Goal: Task Accomplishment & Management: Use online tool/utility

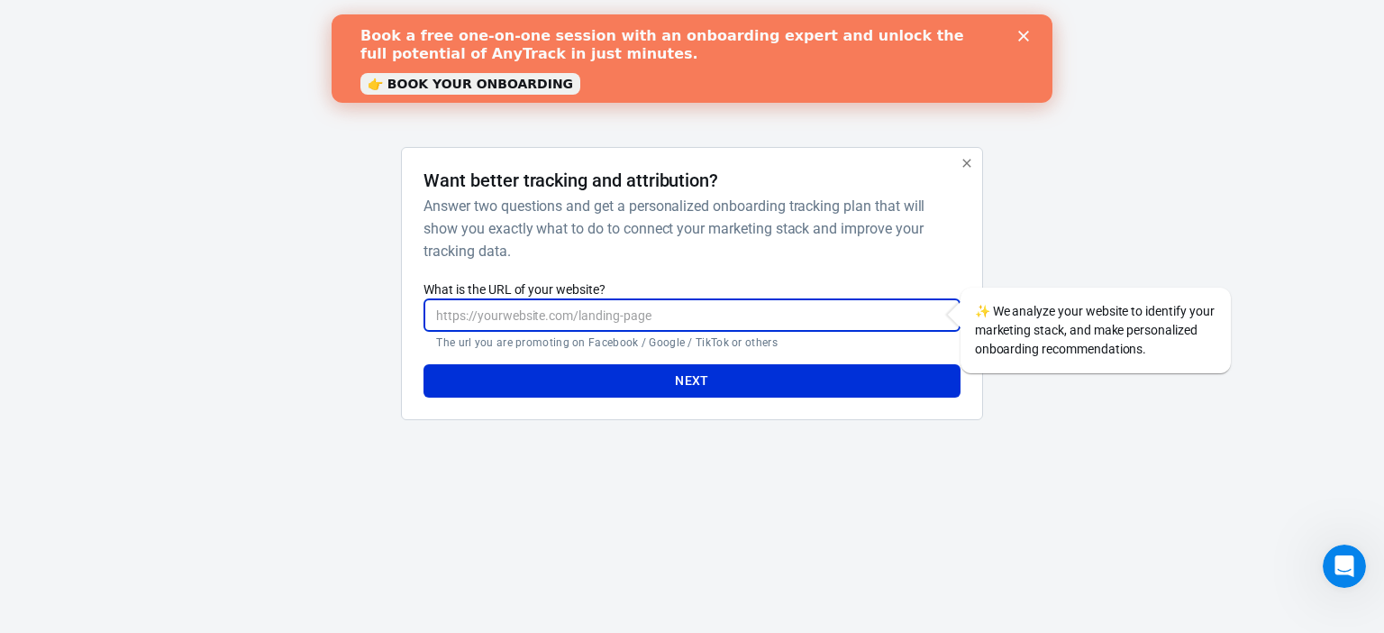
click at [635, 322] on input "What is the URL of your website?" at bounding box center [692, 314] width 536 height 33
paste input "https://supermix.site/products/2x1-antipelos-oferta-limitada-furzen%E2%84%A2%EF…"
type input "https://supermix.site/products/2x1-antipelos-oferta-limitada-furzen%E2%84%A2%EF…"
click at [663, 379] on button "Next" at bounding box center [692, 380] width 536 height 33
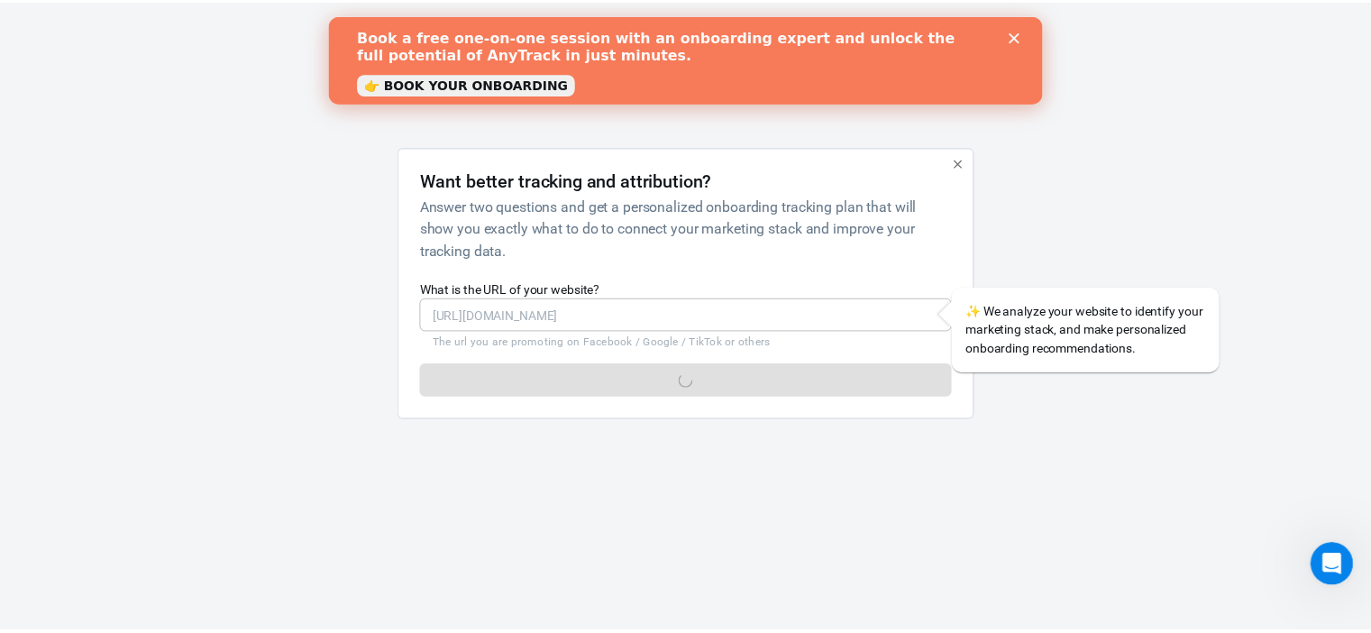
scroll to position [0, 0]
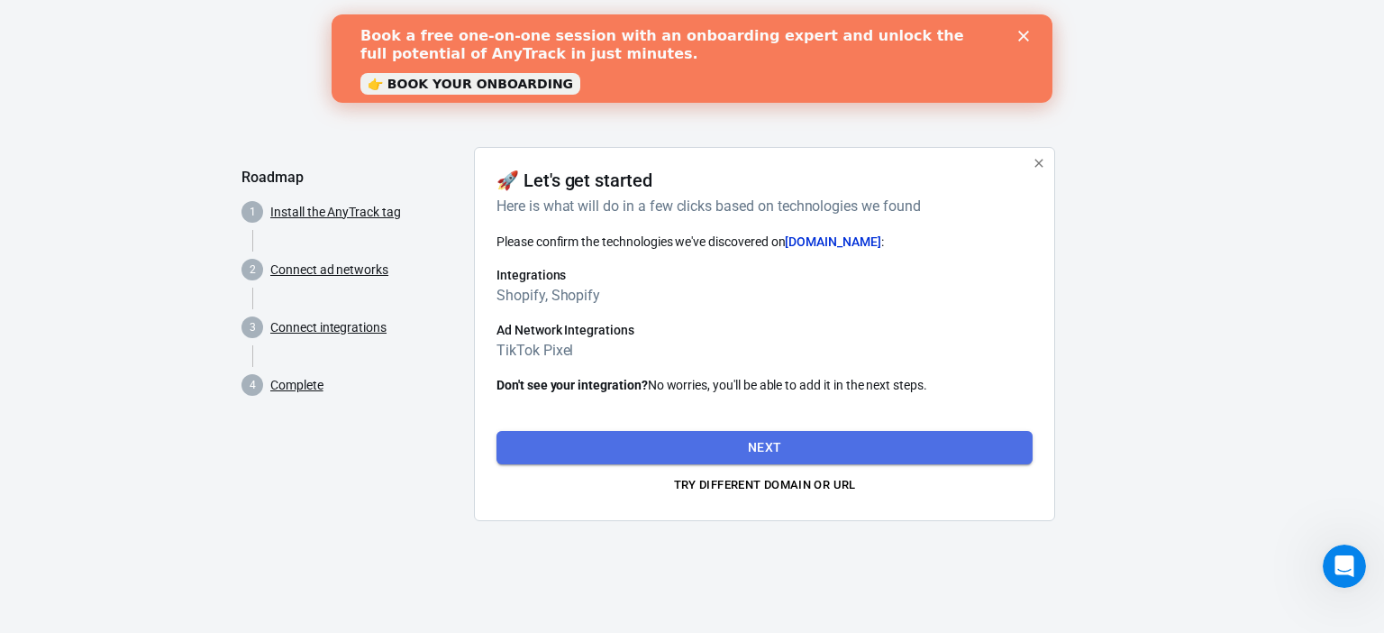
click at [768, 443] on button "Next" at bounding box center [765, 447] width 536 height 33
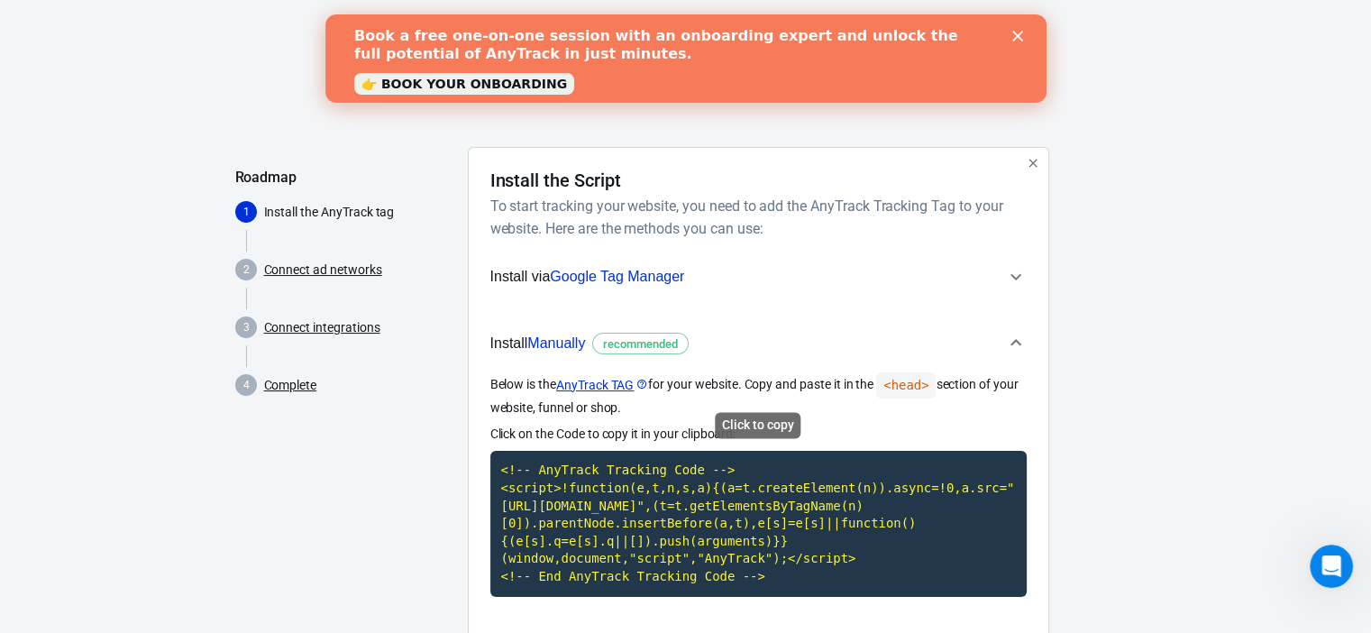
click at [751, 466] on code "<!-- AnyTrack Tracking Code --> <script>!function(e,t,n,s,a){(a=t.createElement…" at bounding box center [758, 523] width 536 height 145
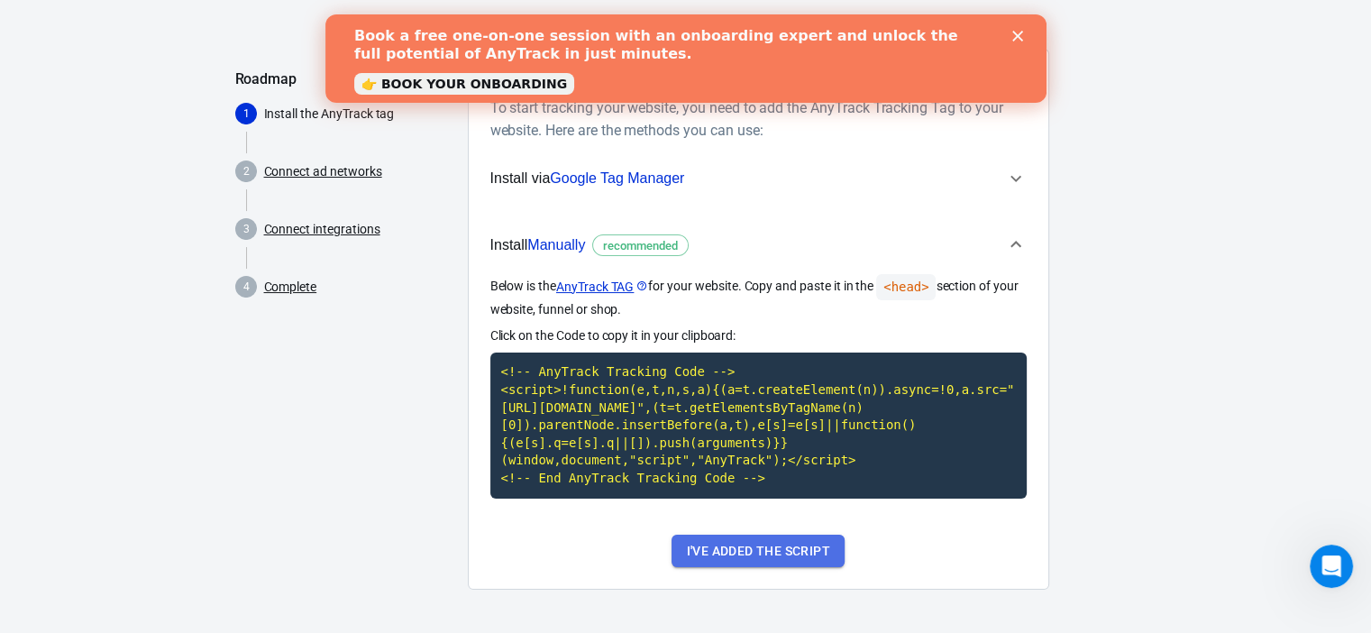
click at [802, 551] on button "I've added the script" at bounding box center [757, 550] width 172 height 33
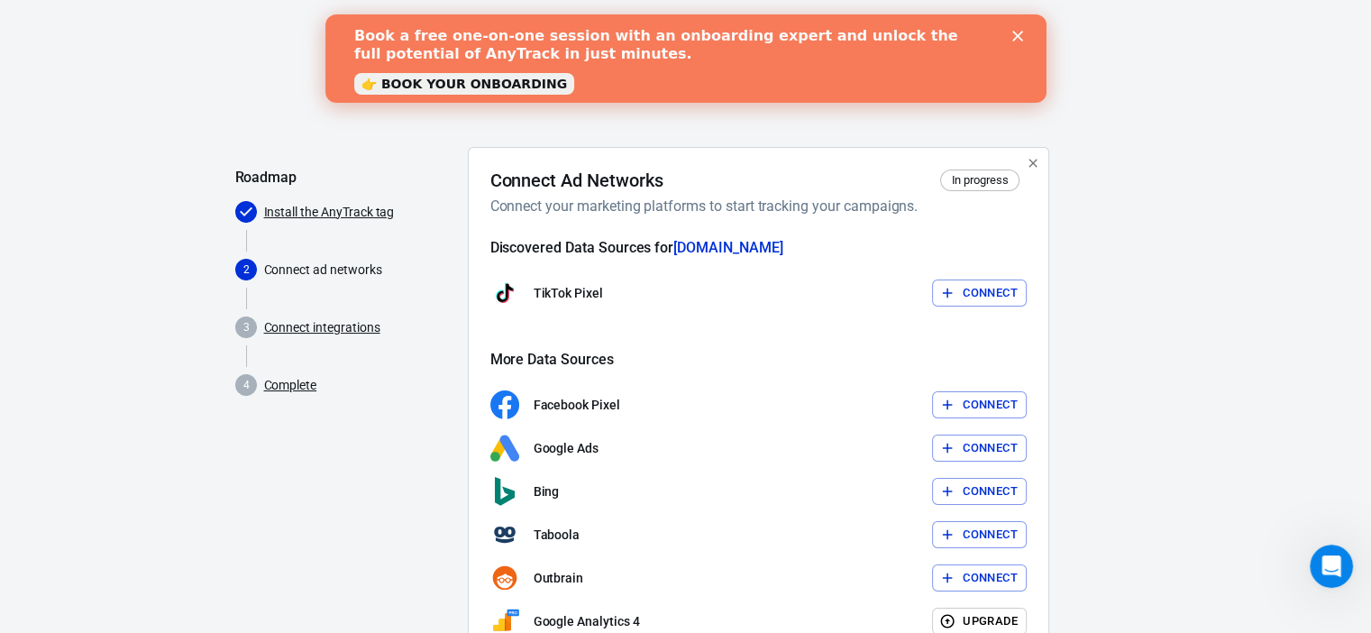
scroll to position [123, 0]
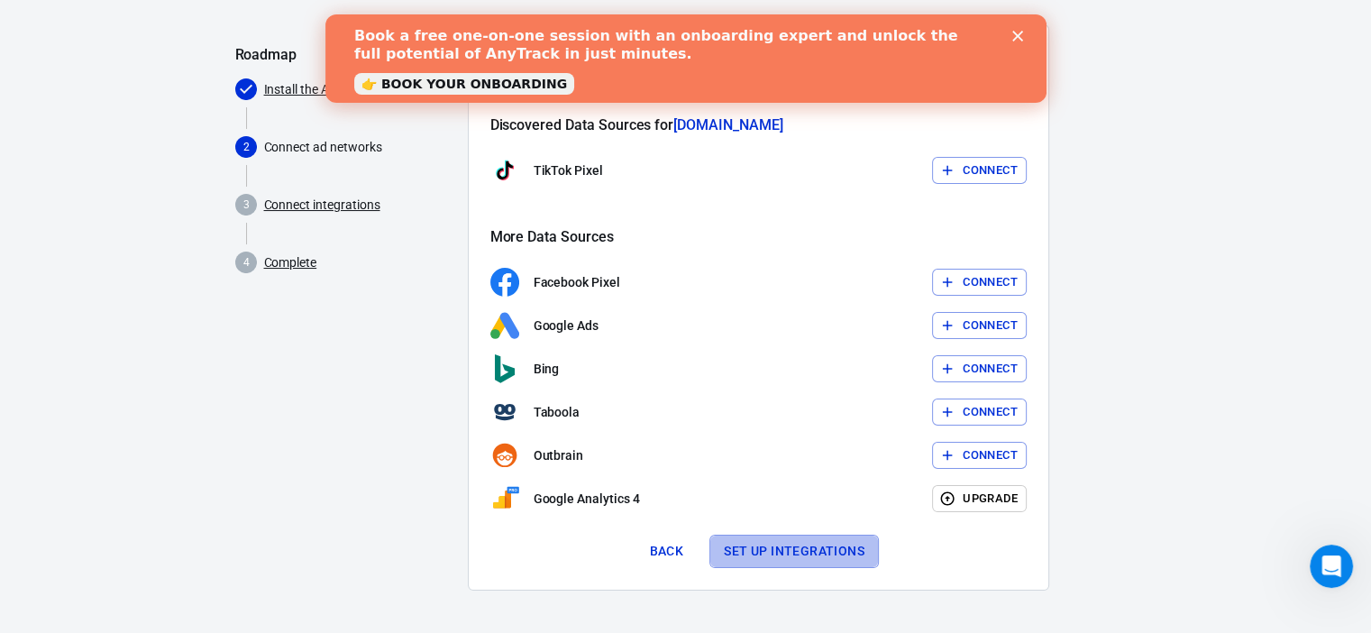
click at [831, 538] on button "Set up integrations" at bounding box center [793, 550] width 169 height 33
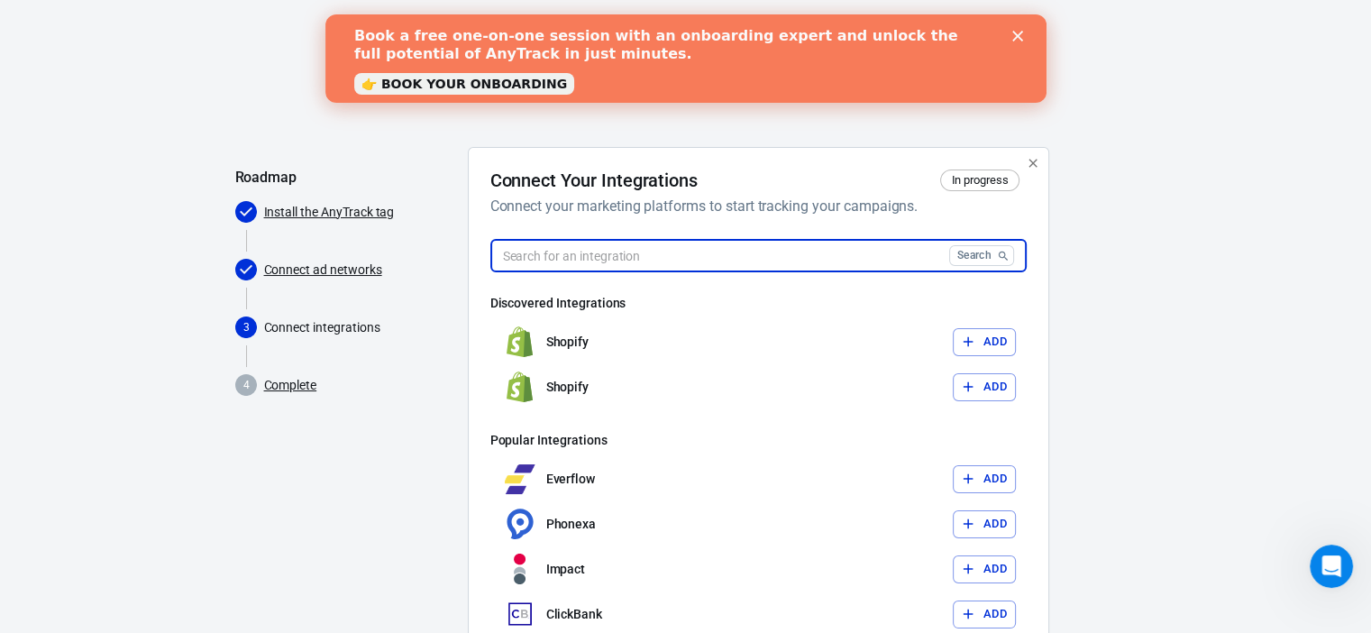
click at [756, 267] on input "text" at bounding box center [716, 255] width 452 height 33
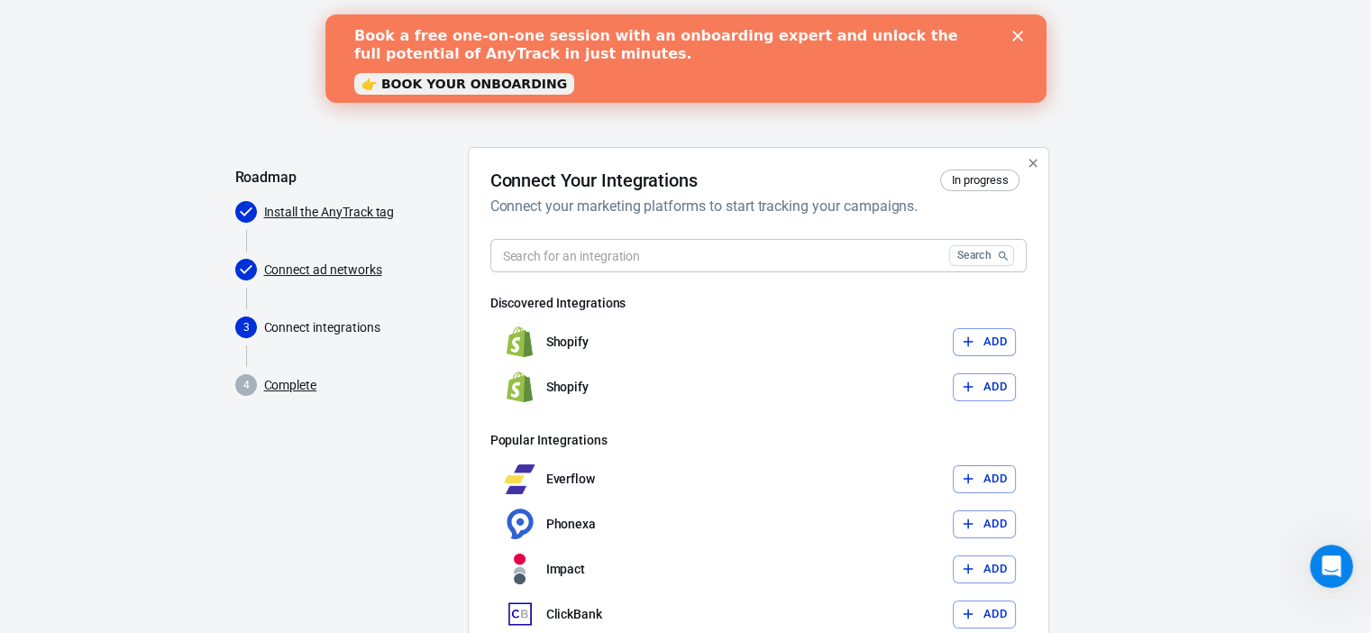
click at [1061, 274] on div "Roadmap Install the AnyTrack tag Connect ad networks 3 Connect integrations 4 C…" at bounding box center [685, 460] width 901 height 626
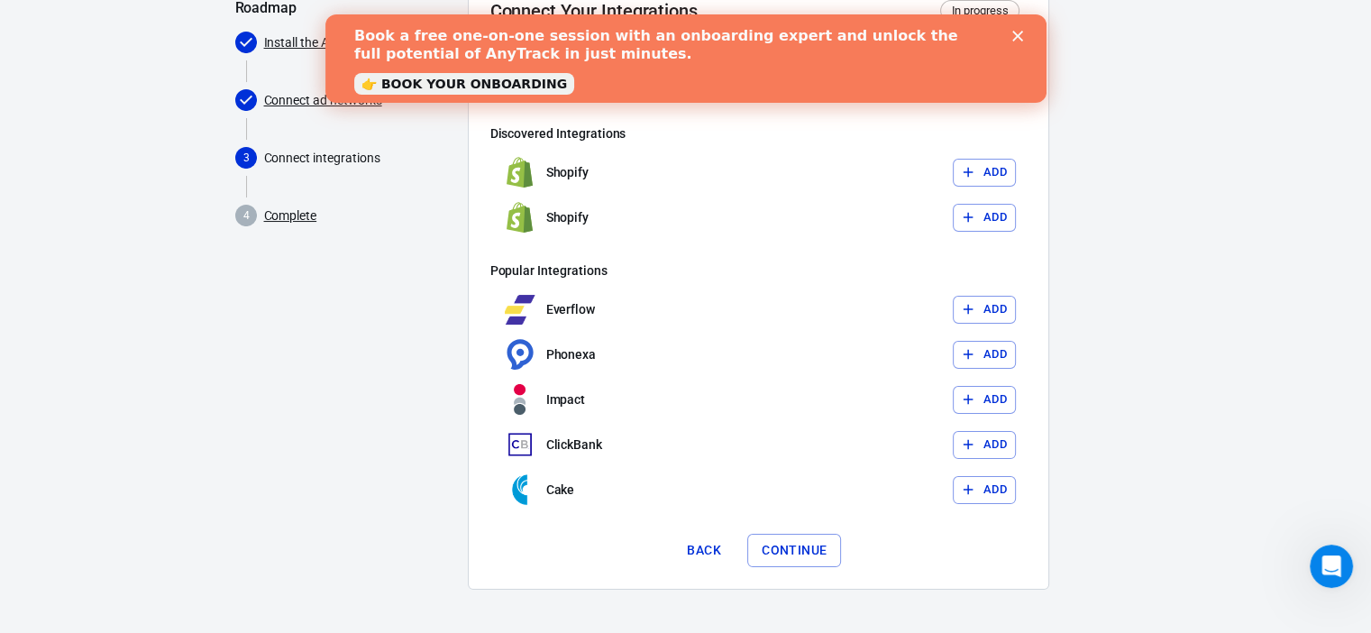
scroll to position [78, 0]
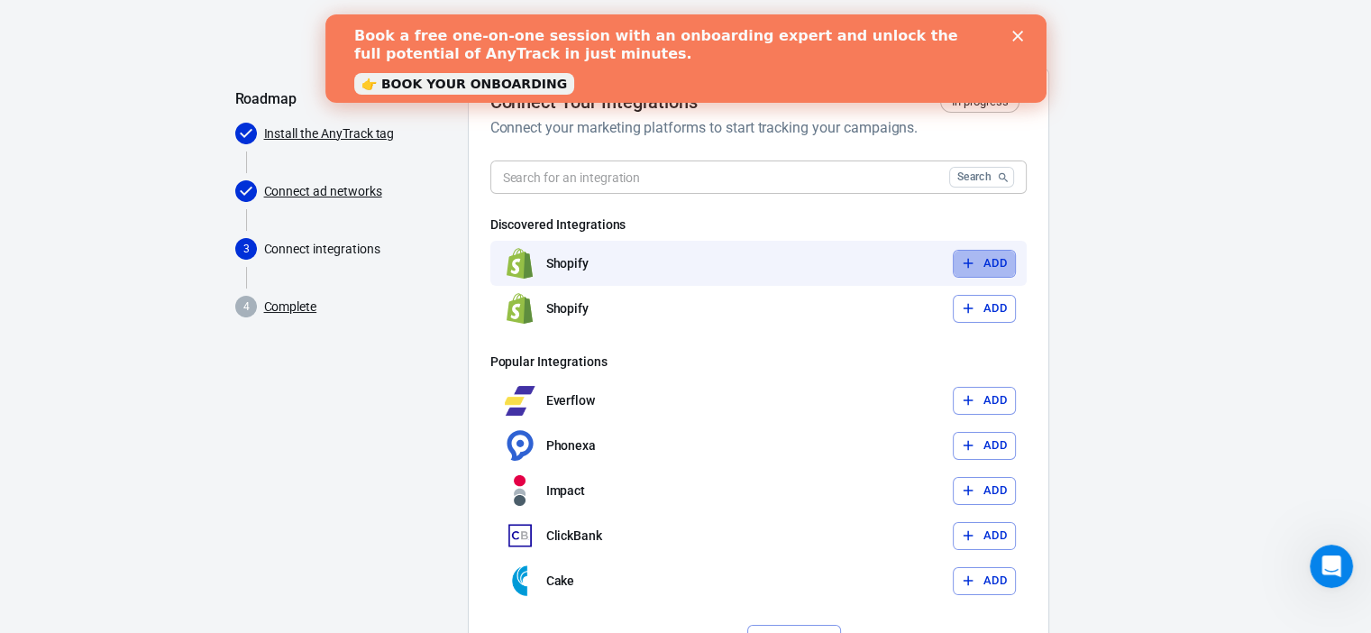
click at [1009, 267] on button "Add" at bounding box center [984, 264] width 63 height 28
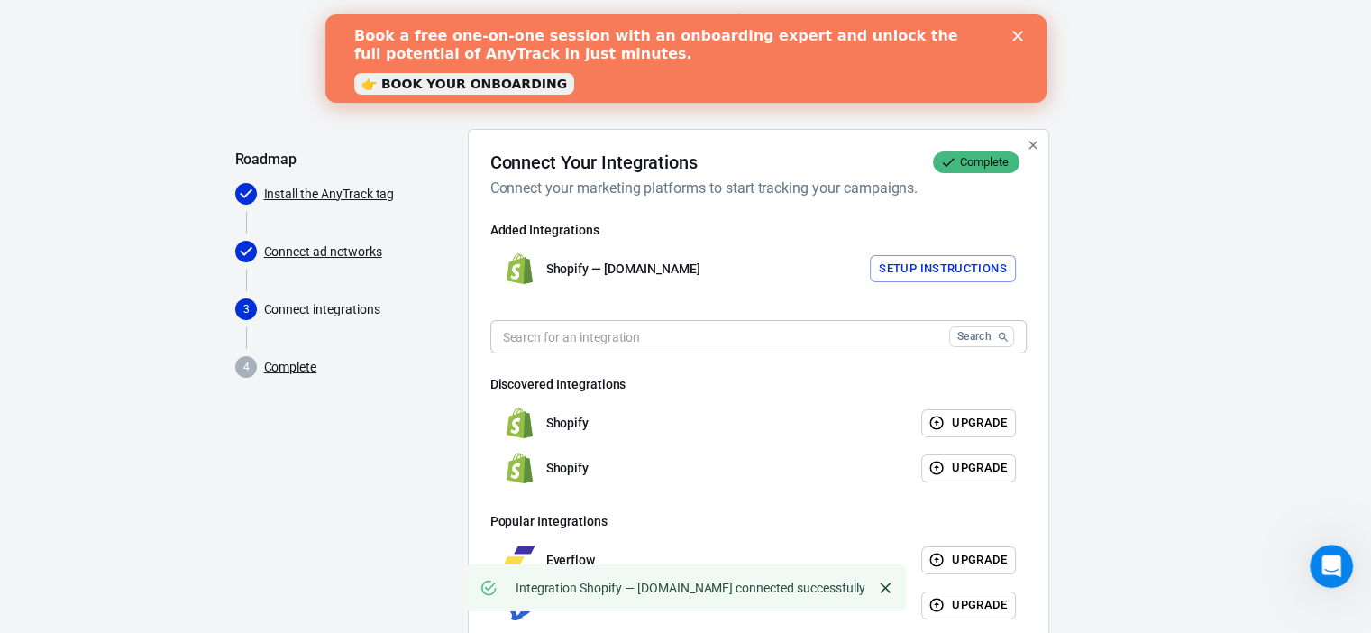
scroll to position [18, 0]
click at [966, 266] on button "Setup Instructions" at bounding box center [943, 269] width 146 height 28
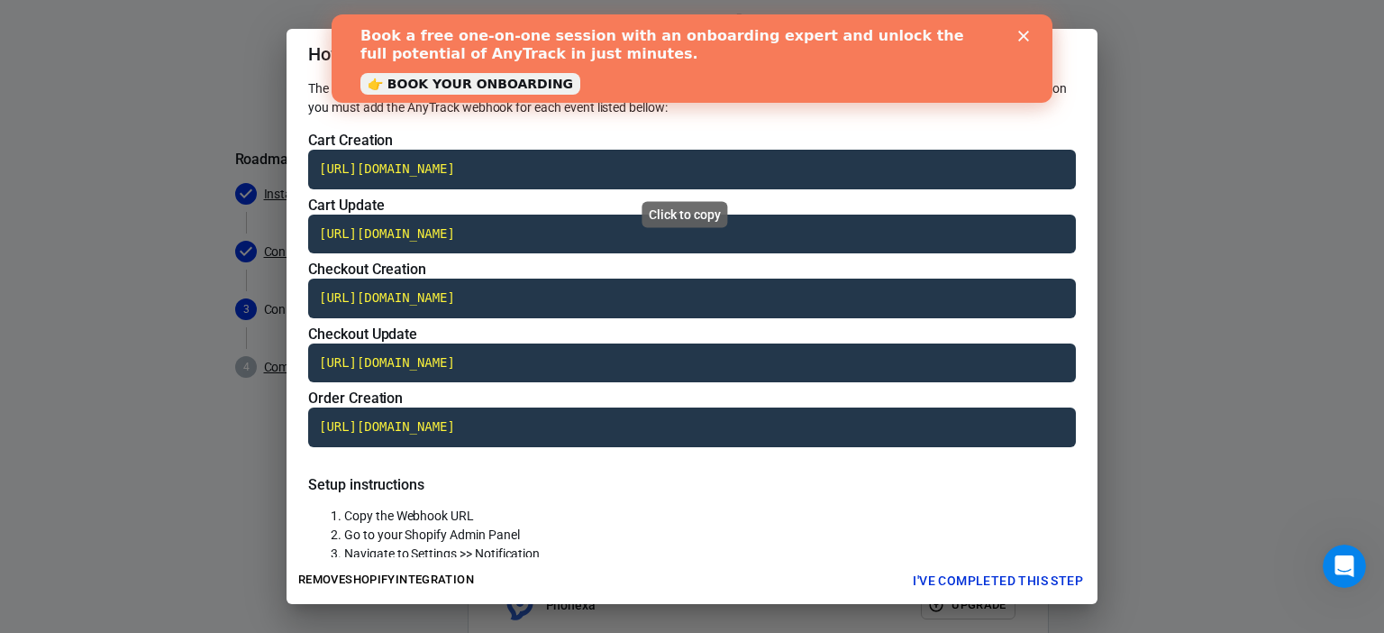
click at [730, 156] on code "https://t1.anytrack.io/V5IBalrF/collect/shopify-supermixsite" at bounding box center [692, 170] width 768 height 40
click at [1009, 588] on button "I've completed this step" at bounding box center [998, 580] width 185 height 33
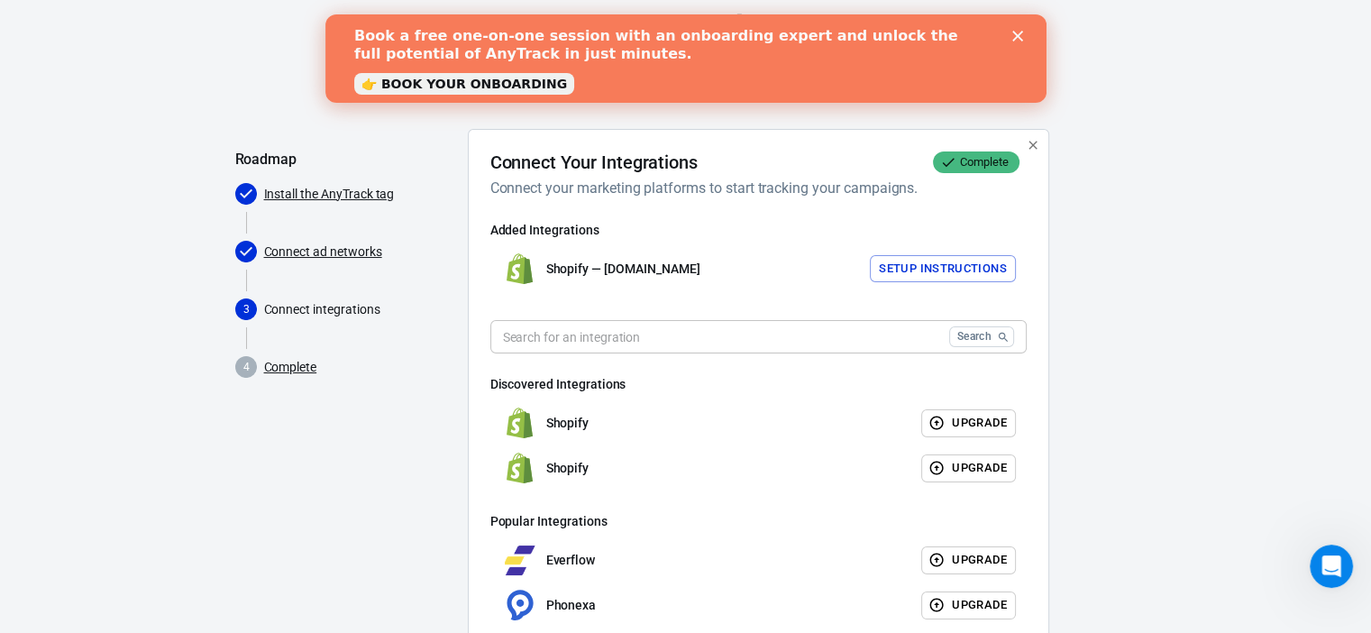
scroll to position [268, 0]
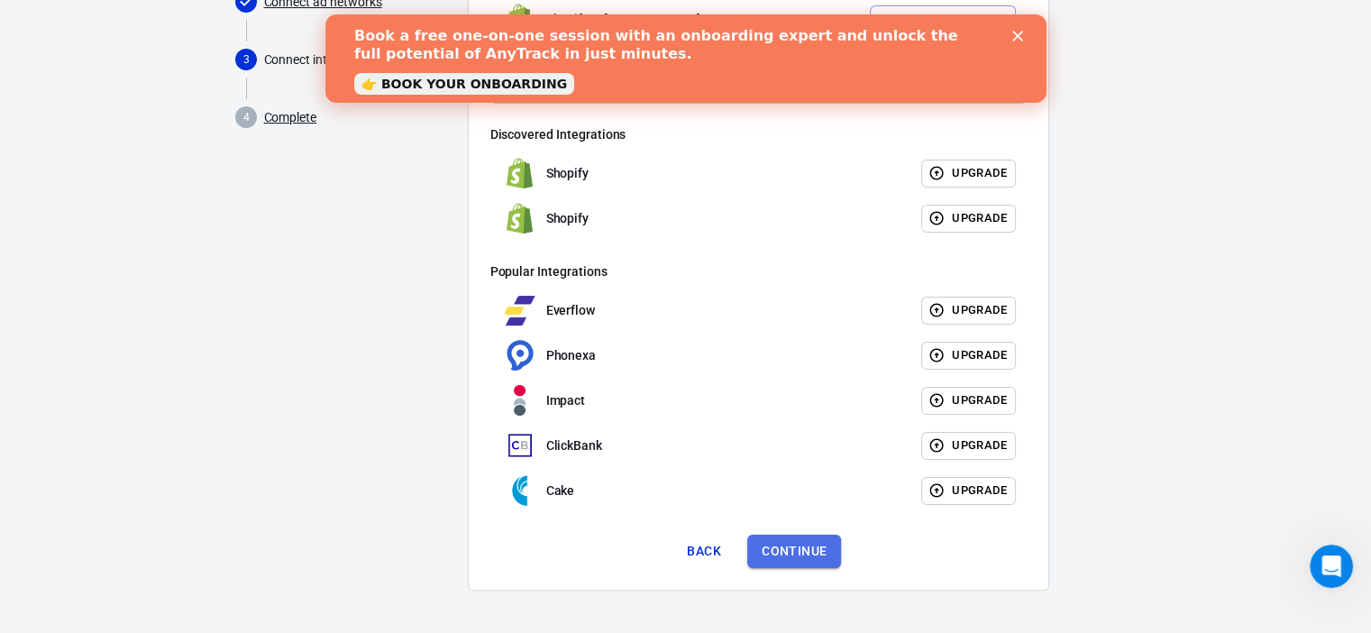
click at [807, 541] on button "Continue" at bounding box center [794, 550] width 94 height 33
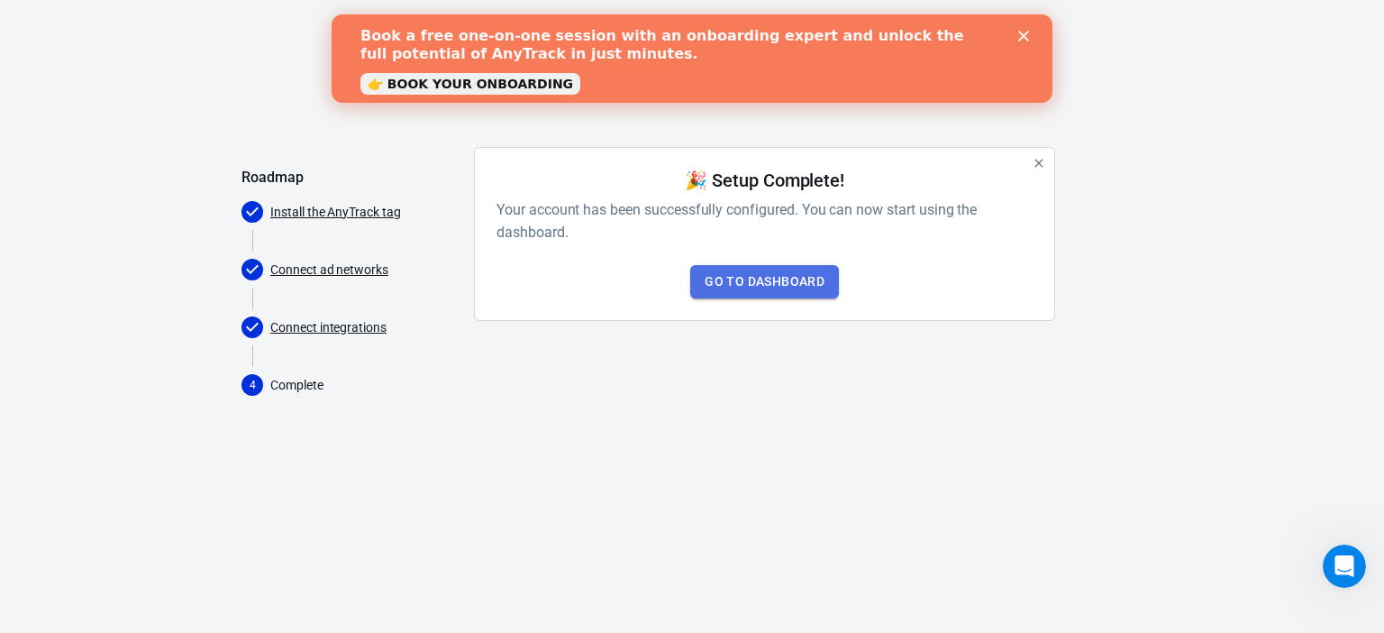
click at [783, 280] on link "Go to Dashboard" at bounding box center [764, 281] width 149 height 33
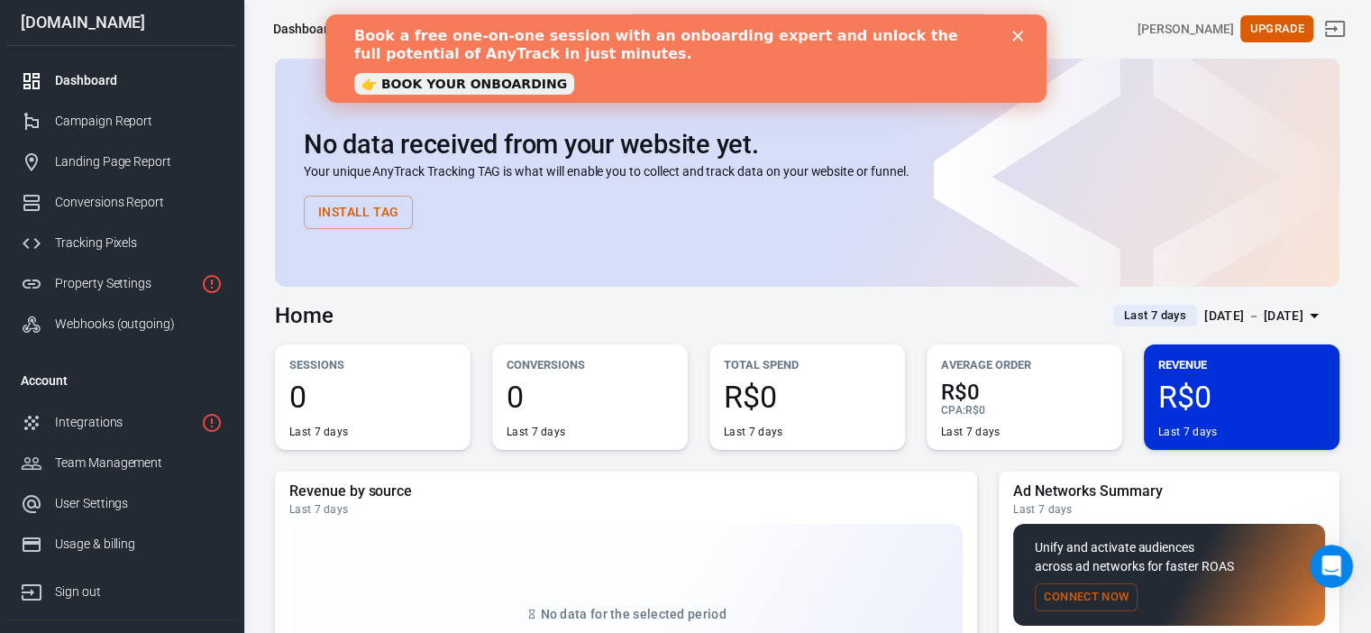
click at [1024, 33] on div "Close" at bounding box center [1020, 36] width 18 height 11
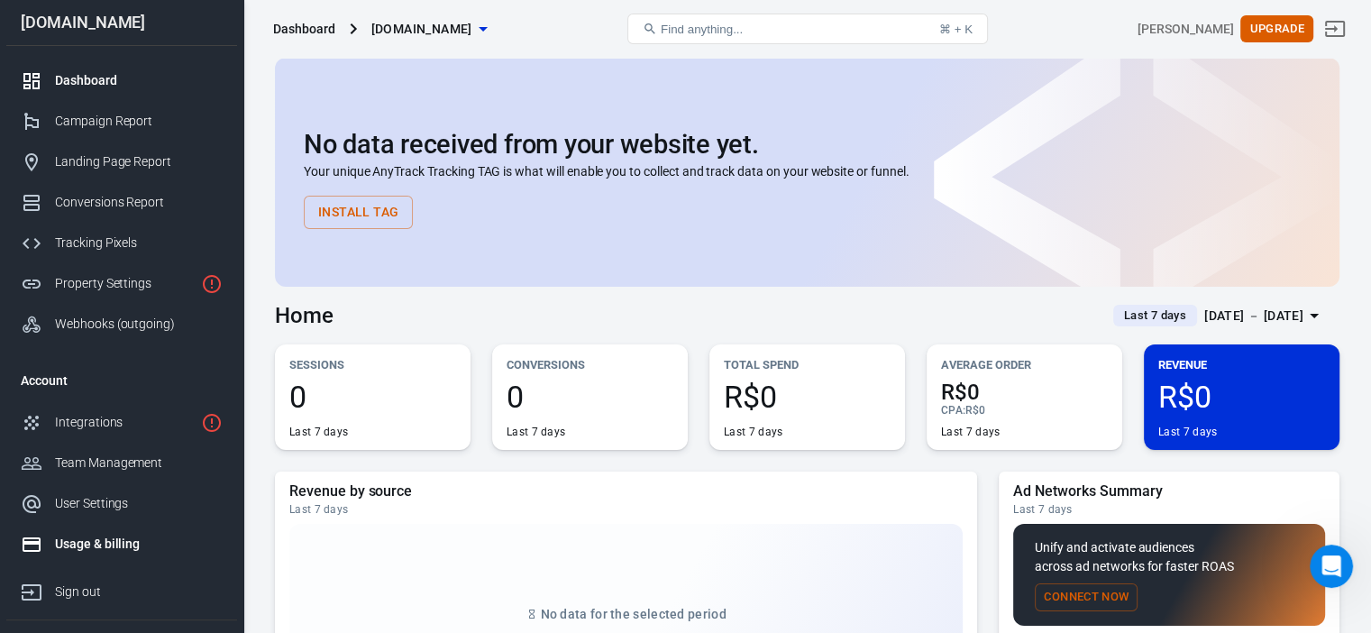
click at [155, 549] on div "Usage & billing" at bounding box center [139, 543] width 168 height 19
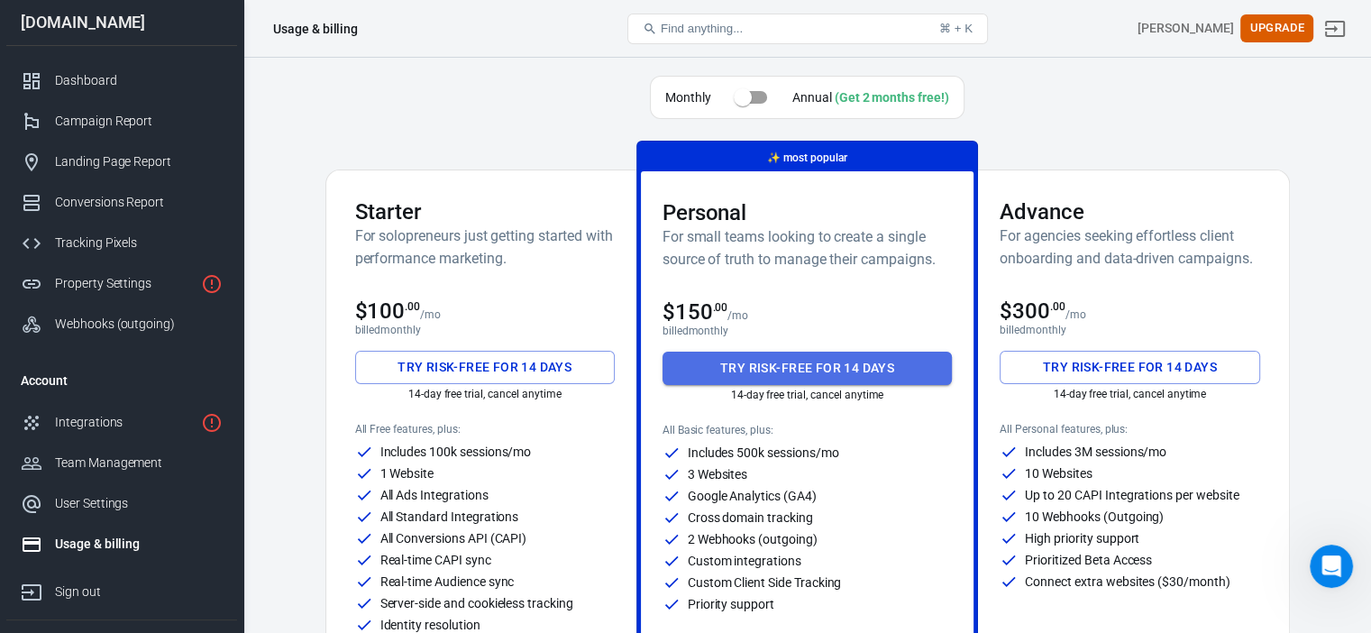
click at [851, 369] on button "Try risk-free for 14 days" at bounding box center [807, 367] width 290 height 33
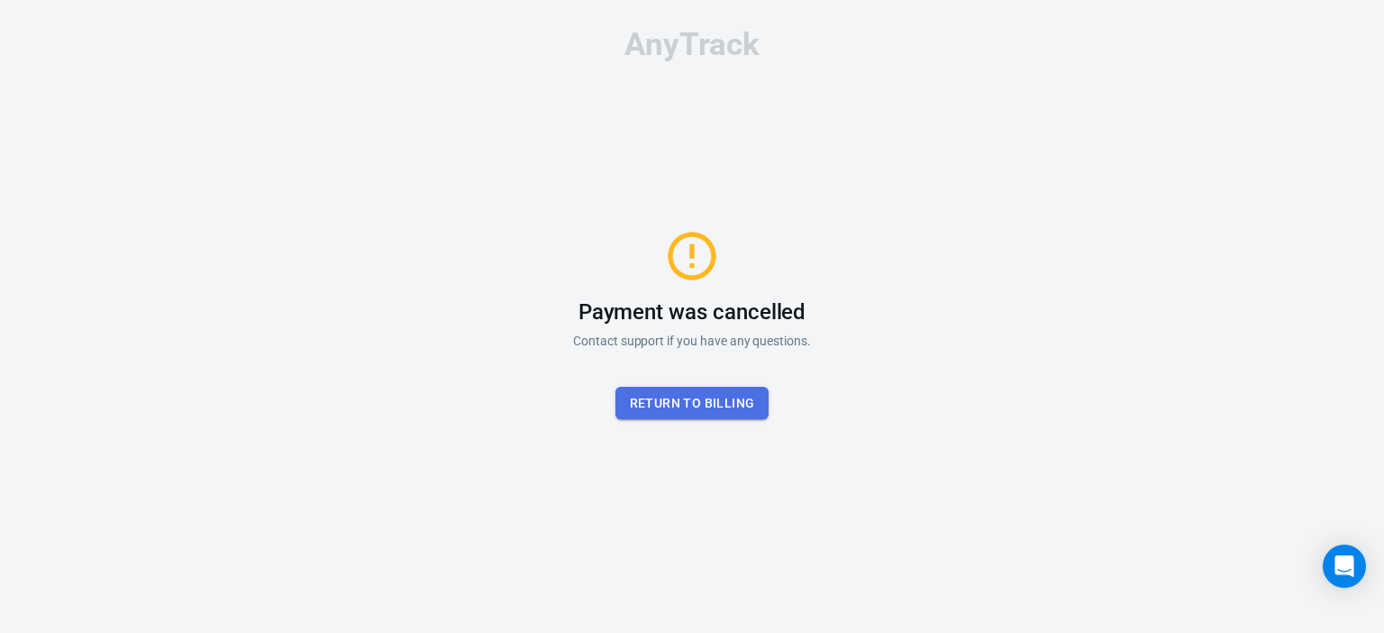
click at [690, 405] on button "Return to billing" at bounding box center [693, 403] width 154 height 33
